Goal: Task Accomplishment & Management: Manage account settings

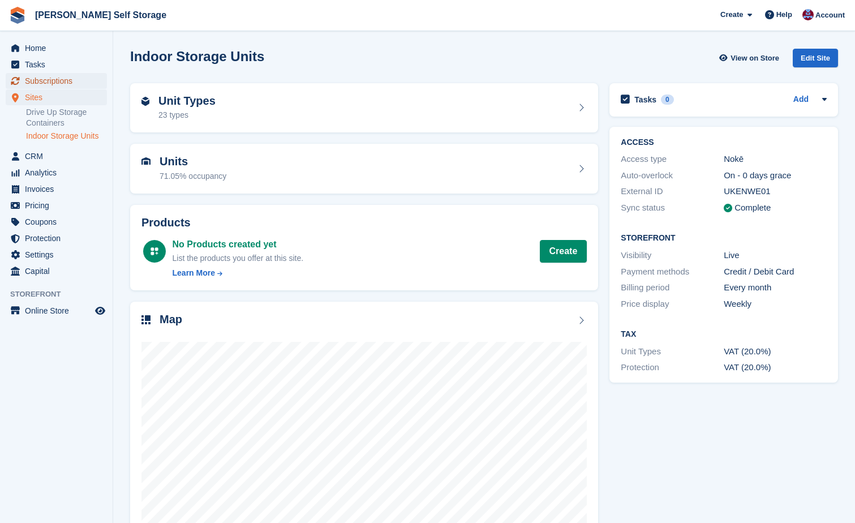
click at [31, 80] on span "Subscriptions" at bounding box center [59, 81] width 68 height 16
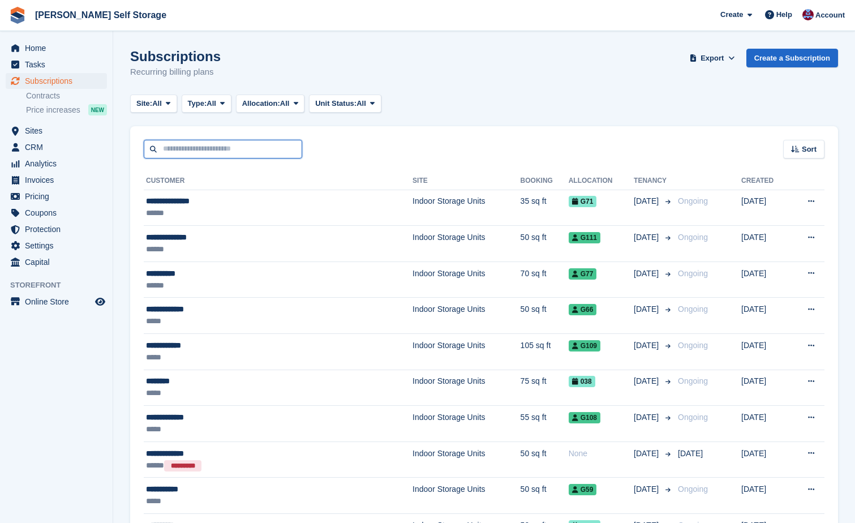
click at [160, 146] on input "text" at bounding box center [223, 149] width 158 height 19
type input "***"
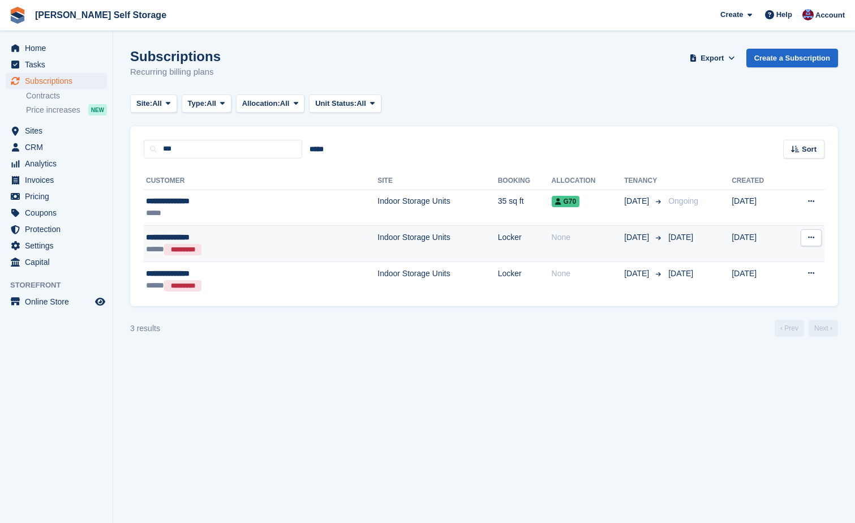
click at [199, 235] on div "**********" at bounding box center [215, 237] width 139 height 12
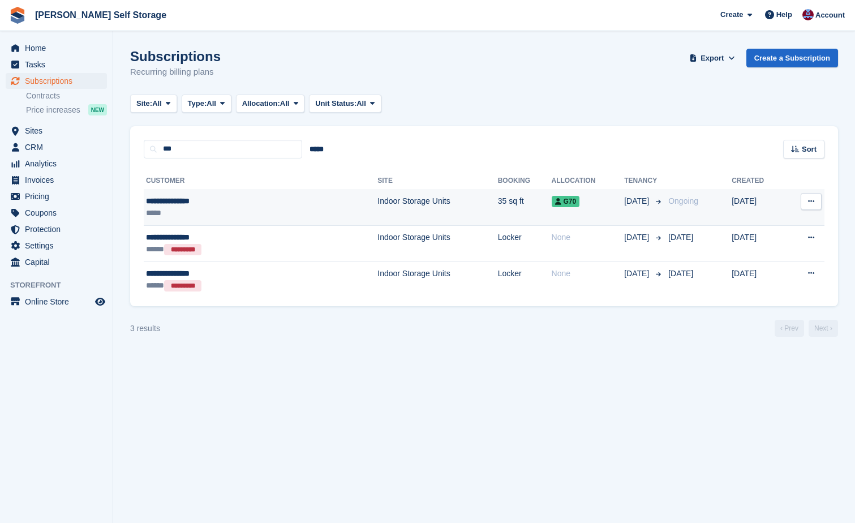
click at [377, 200] on td "Indoor Storage Units" at bounding box center [437, 208] width 120 height 36
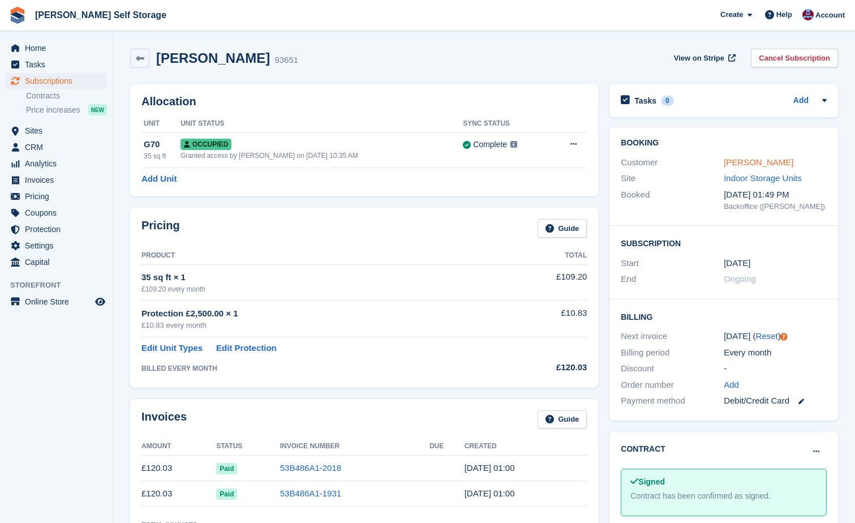
click at [732, 162] on link "[PERSON_NAME]" at bounding box center [759, 162] width 70 height 10
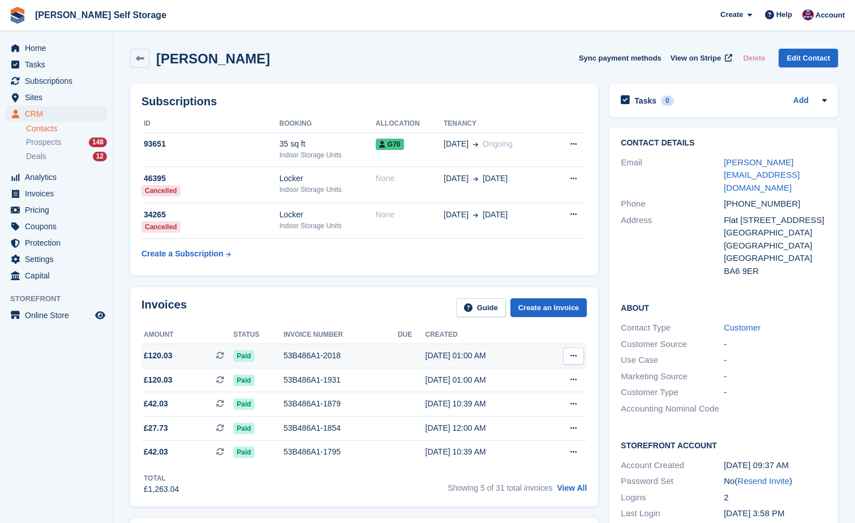
click at [302, 360] on div "53B486A1-2018" at bounding box center [341, 356] width 114 height 12
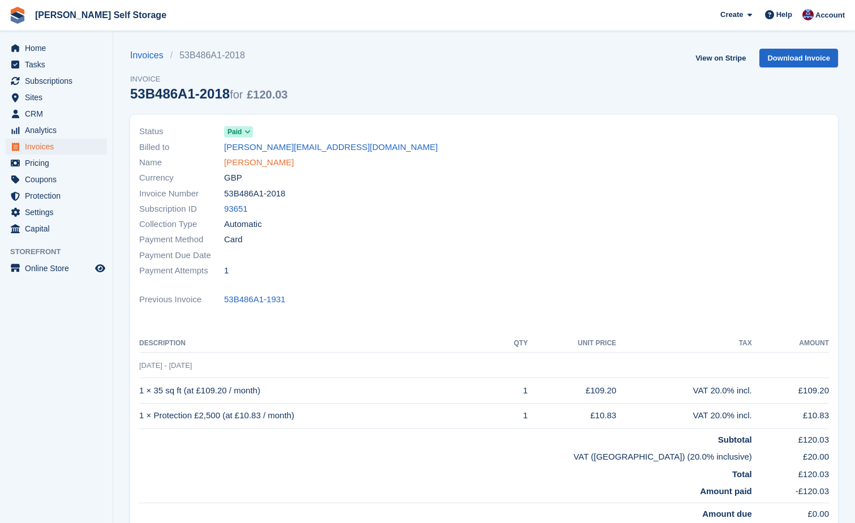
click at [287, 165] on link "[PERSON_NAME]" at bounding box center [259, 162] width 70 height 13
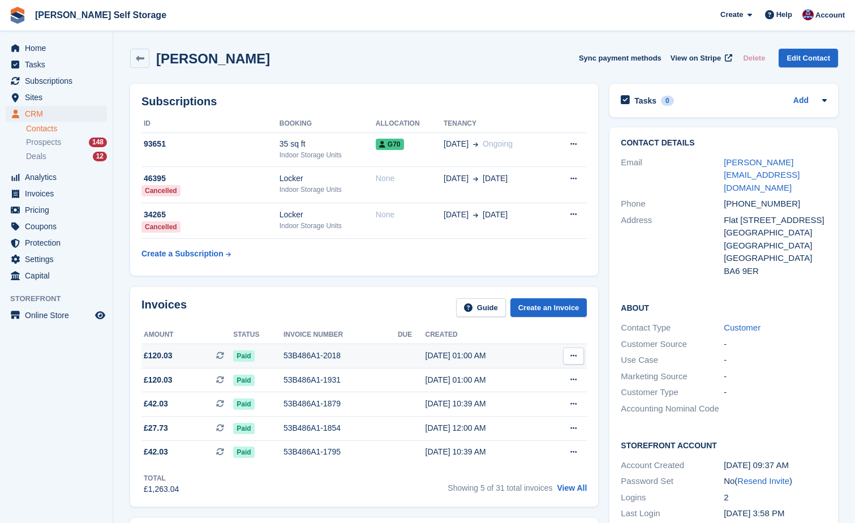
click at [314, 354] on div "53B486A1-2018" at bounding box center [341, 356] width 114 height 12
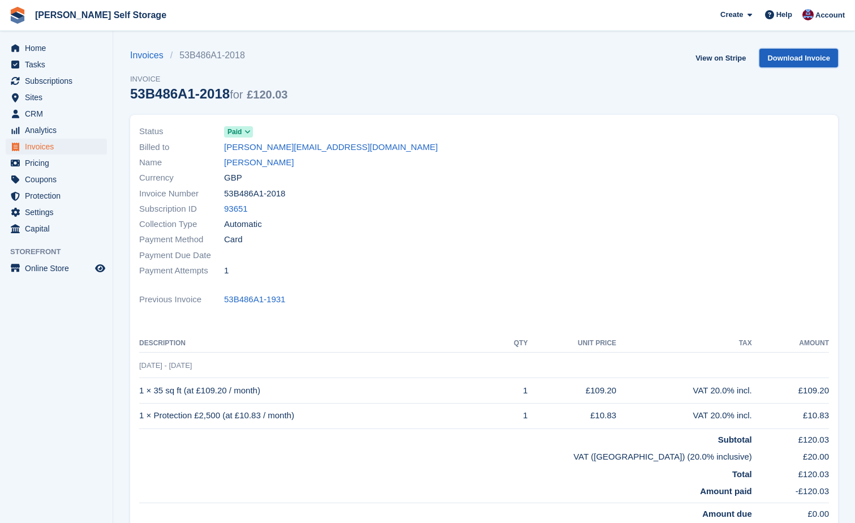
click at [794, 59] on link "Download Invoice" at bounding box center [798, 58] width 79 height 19
click at [470, 59] on div "Invoices 53B486A1-2018 Invoice 53B486A1-2018 for £120.03 View on Stripe Downloa…" at bounding box center [484, 82] width 708 height 66
click at [785, 18] on span "Help" at bounding box center [784, 14] width 16 height 11
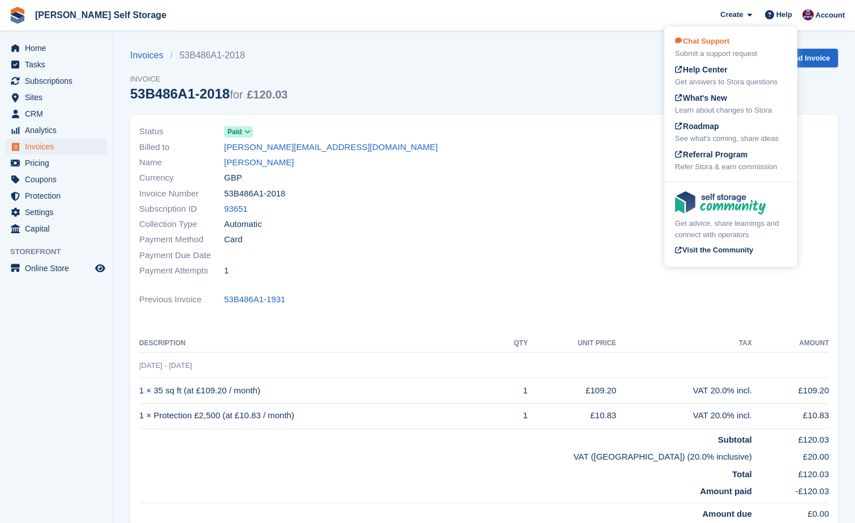
click at [707, 40] on span "Chat Support" at bounding box center [702, 41] width 54 height 8
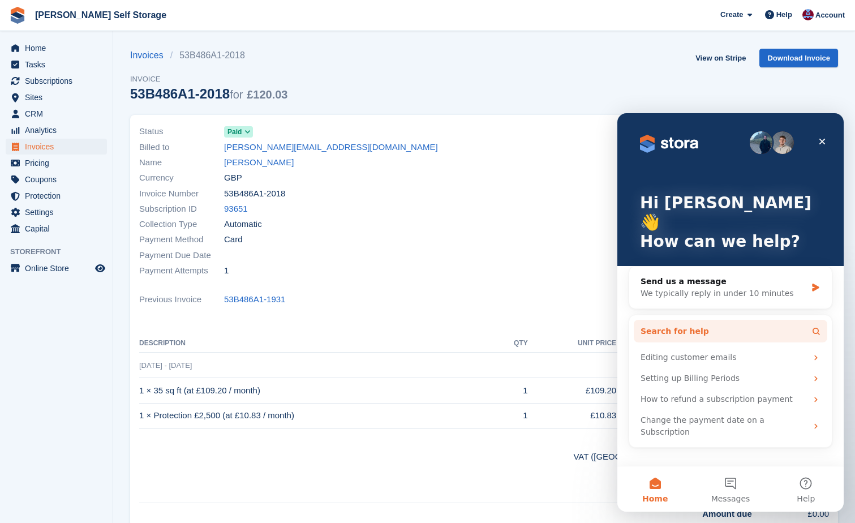
click at [673, 325] on span "Search for help" at bounding box center [675, 331] width 68 height 12
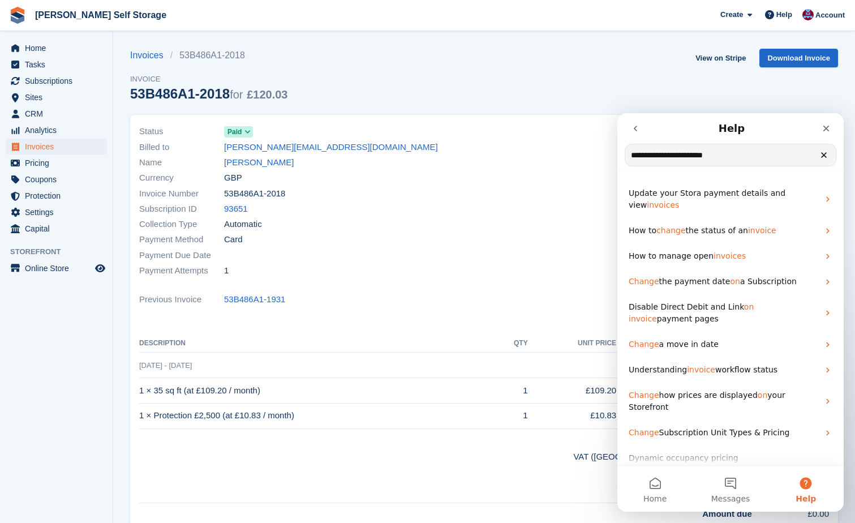
drag, startPoint x: 658, startPoint y: 155, endPoint x: 669, endPoint y: 154, distance: 11.4
click at [658, 155] on input "**********" at bounding box center [730, 155] width 211 height 22
type input "**********"
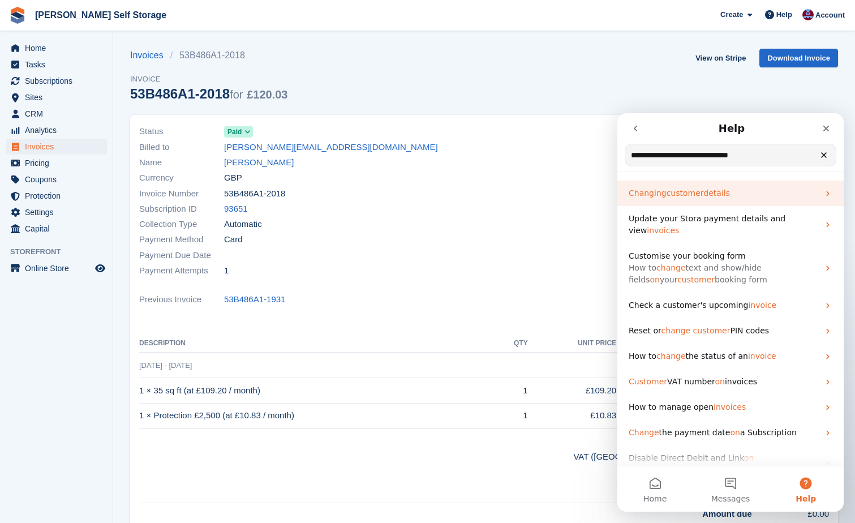
click at [680, 194] on span "customer" at bounding box center [685, 192] width 37 height 9
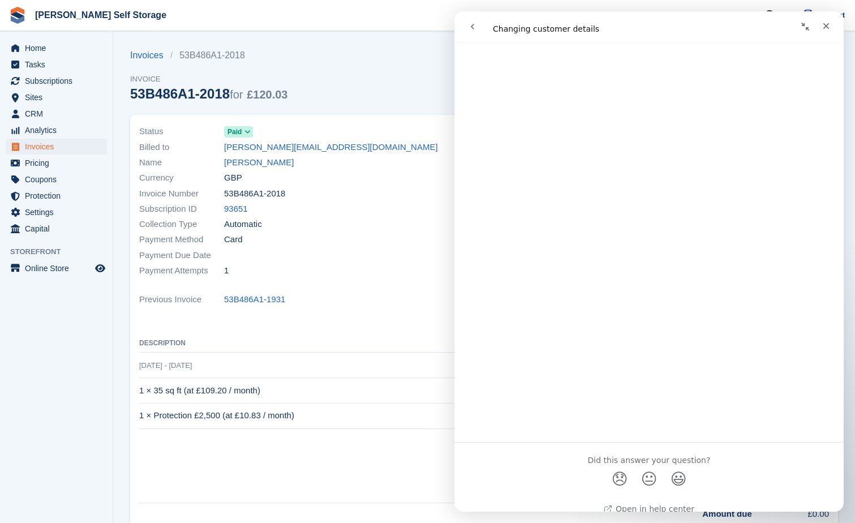
scroll to position [304, 0]
click at [822, 26] on icon "Close" at bounding box center [826, 26] width 9 height 9
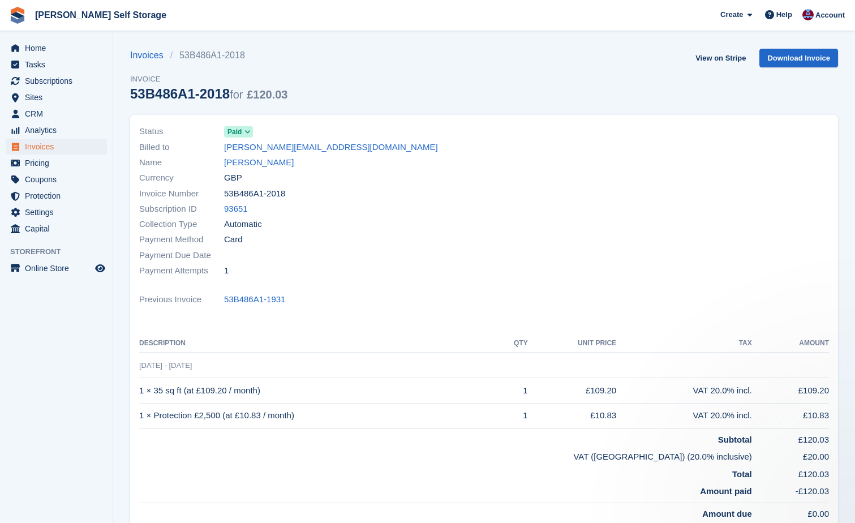
scroll to position [0, 0]
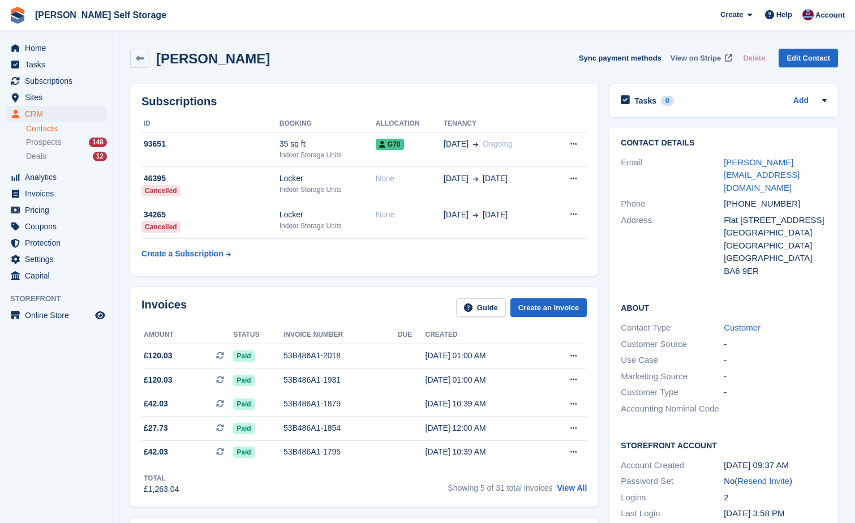
click at [706, 54] on span "View on Stripe" at bounding box center [696, 58] width 50 height 11
click at [29, 49] on span "Home" at bounding box center [59, 48] width 68 height 16
